Goal: Use online tool/utility: Utilize a website feature to perform a specific function

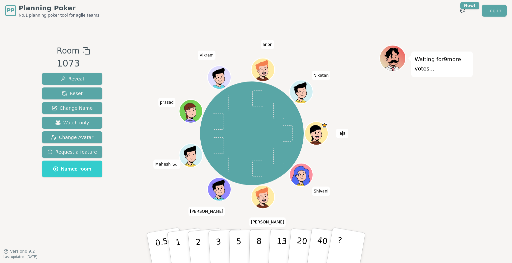
click at [476, 126] on div "PP Planning Poker No.1 planning poker tool for agile teams Toggle theme New! Lo…" at bounding box center [256, 131] width 512 height 263
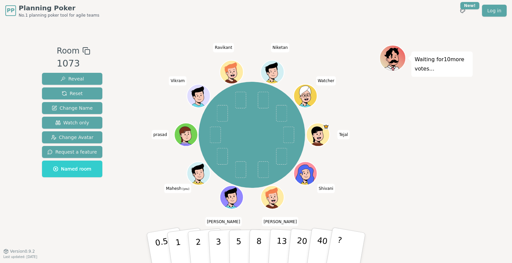
click at [411, 194] on div "Waiting for 10 more votes..." at bounding box center [425, 136] width 93 height 183
click at [421, 157] on div "Waiting for 9 more votes..." at bounding box center [425, 136] width 93 height 183
click at [199, 246] on p "2" at bounding box center [199, 249] width 9 height 36
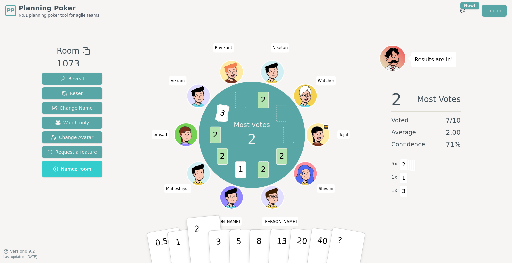
click at [449, 191] on div "1 x 3" at bounding box center [425, 190] width 69 height 13
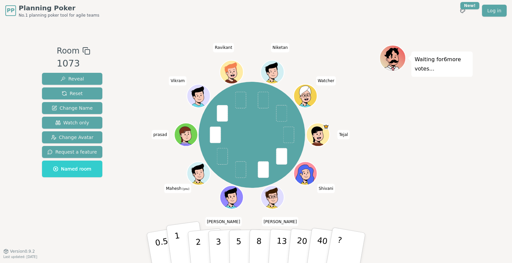
click at [175, 251] on button "1" at bounding box center [186, 249] width 40 height 54
click at [133, 176] on div "[PERSON_NAME] [PERSON_NAME] [PERSON_NAME] Mahesh (you) [PERSON_NAME] [PERSON_NA…" at bounding box center [251, 135] width 255 height 156
click at [181, 240] on button "1" at bounding box center [186, 249] width 40 height 54
click at [199, 247] on p "2" at bounding box center [199, 249] width 9 height 36
click at [466, 131] on div "Waiting for 5 more votes..." at bounding box center [425, 136] width 93 height 183
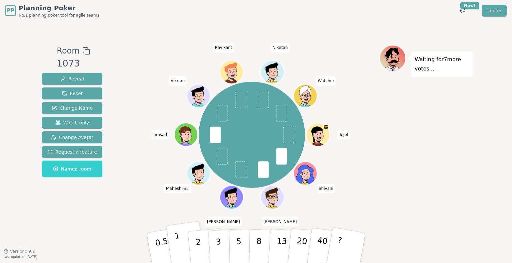
click at [183, 244] on button "1" at bounding box center [186, 249] width 40 height 54
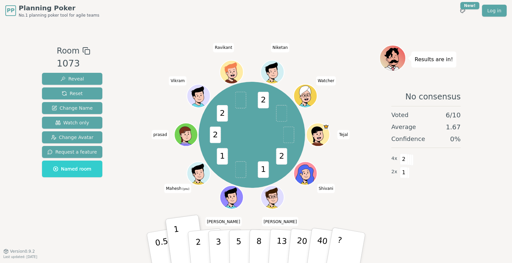
click at [461, 246] on div "Room 1073 Reveal Reset Change Name Watch only Change Avatar Request a feature N…" at bounding box center [255, 136] width 433 height 230
